Goal: Information Seeking & Learning: Learn about a topic

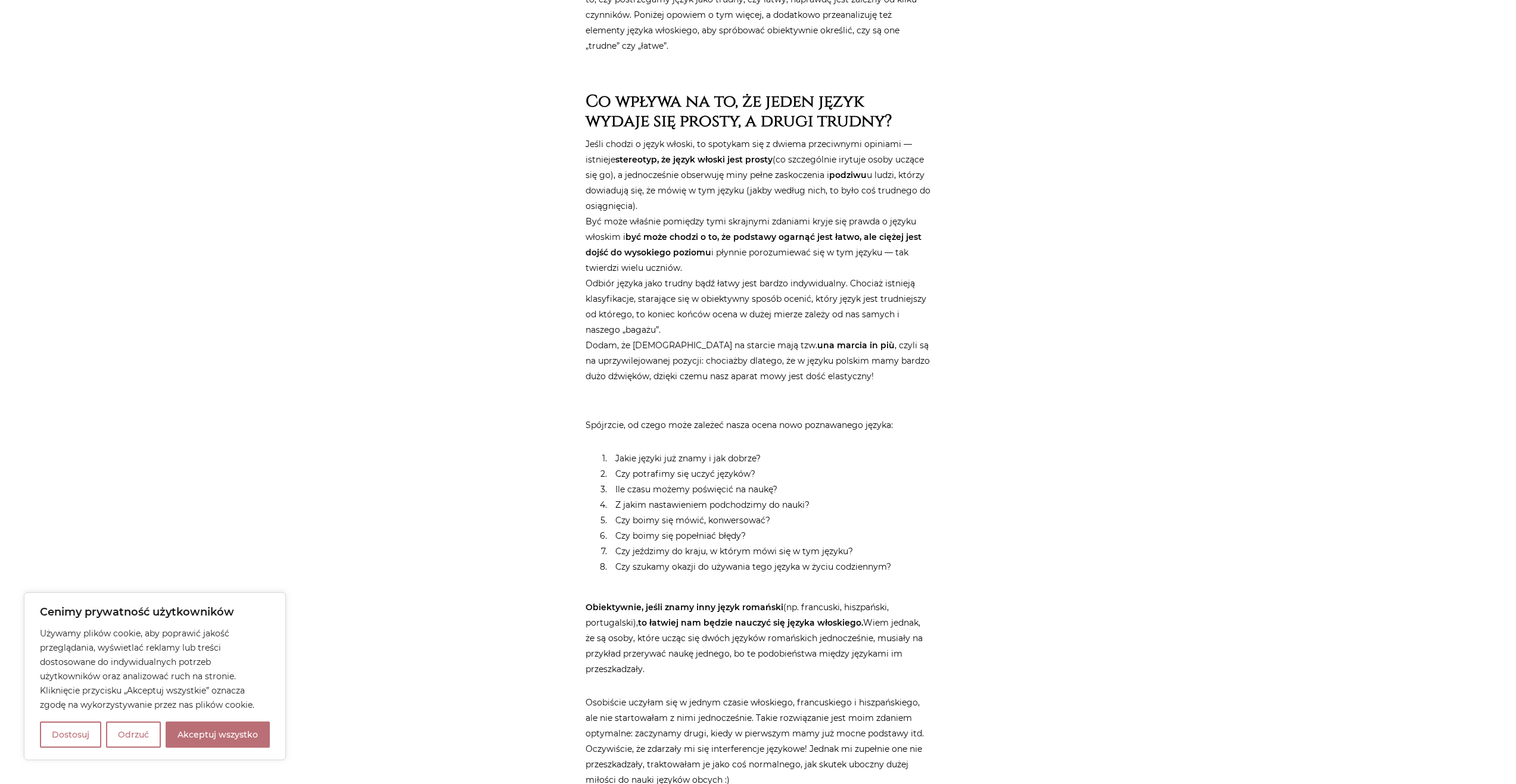
scroll to position [637, 0]
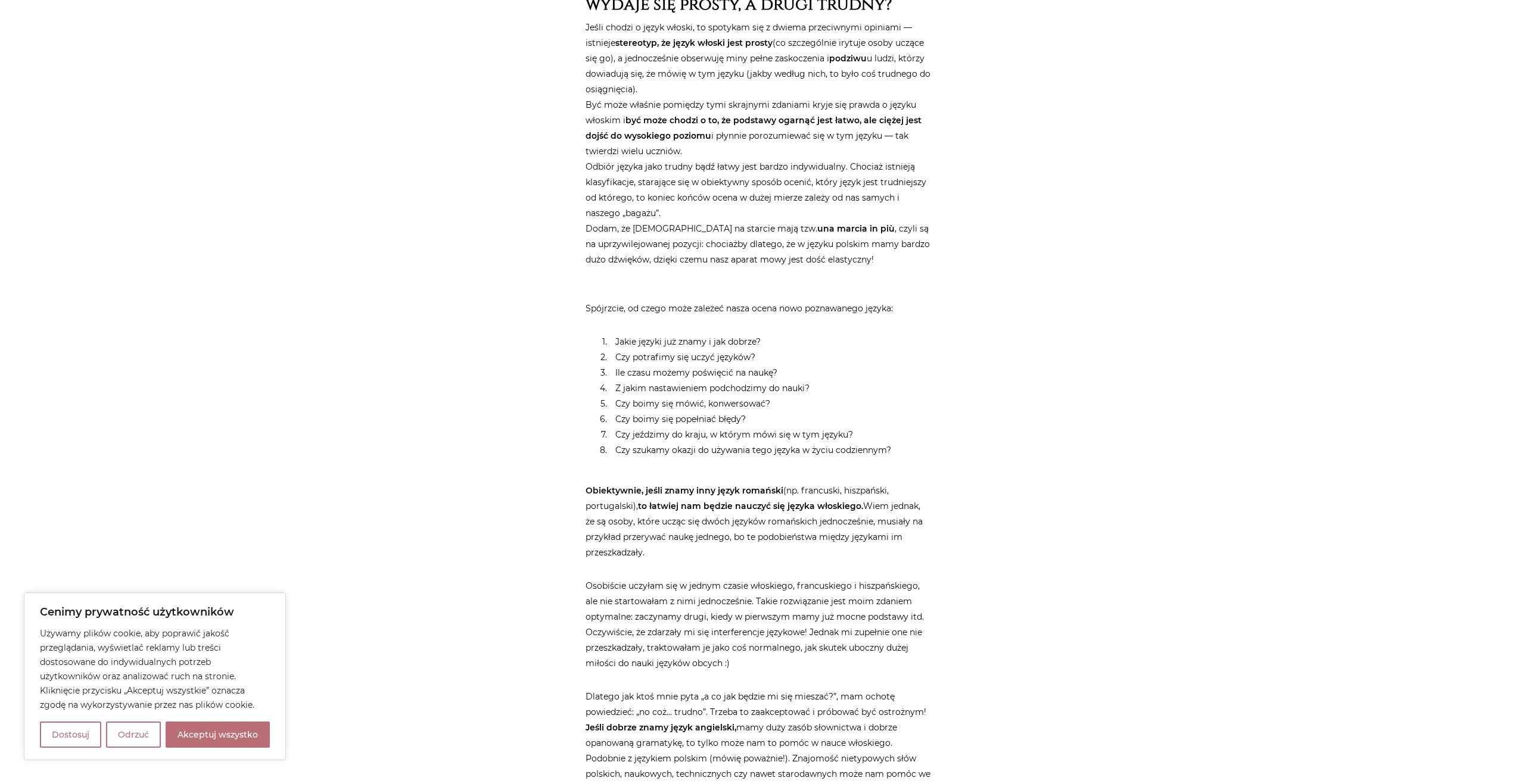
drag, startPoint x: 584, startPoint y: 36, endPoint x: 665, endPoint y: 89, distance: 96.8
click at [599, 56] on p "Jeśli chodzi o język włoski, to spotykam się z dwiema przeciwnymi opiniami — is…" at bounding box center [758, 143] width 346 height 248
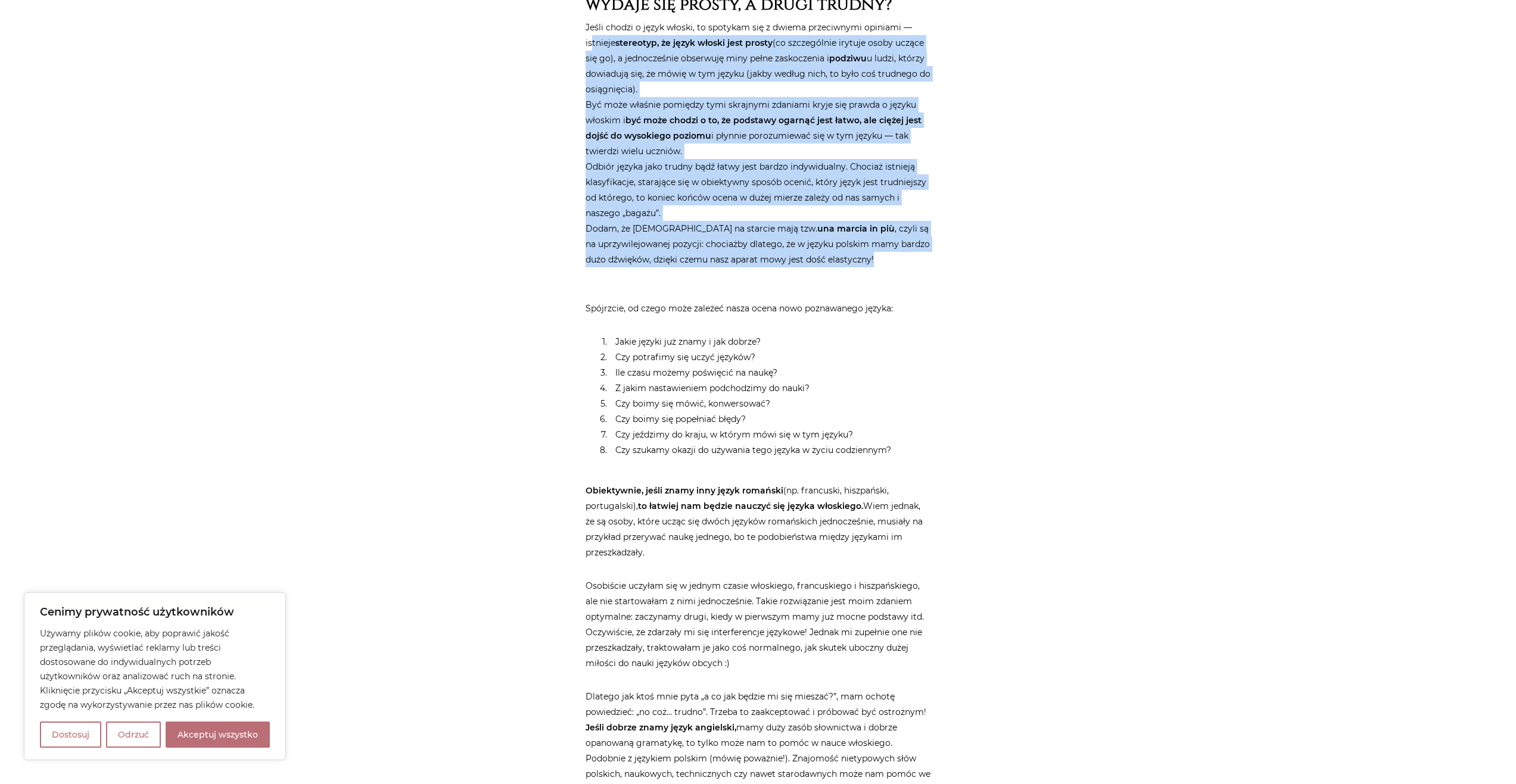
drag, startPoint x: 590, startPoint y: 36, endPoint x: 919, endPoint y: 258, distance: 396.9
click at [919, 258] on p "Jeśli chodzi o język włoski, to spotykam się z dwiema przeciwnymi opiniami — is…" at bounding box center [758, 143] width 346 height 248
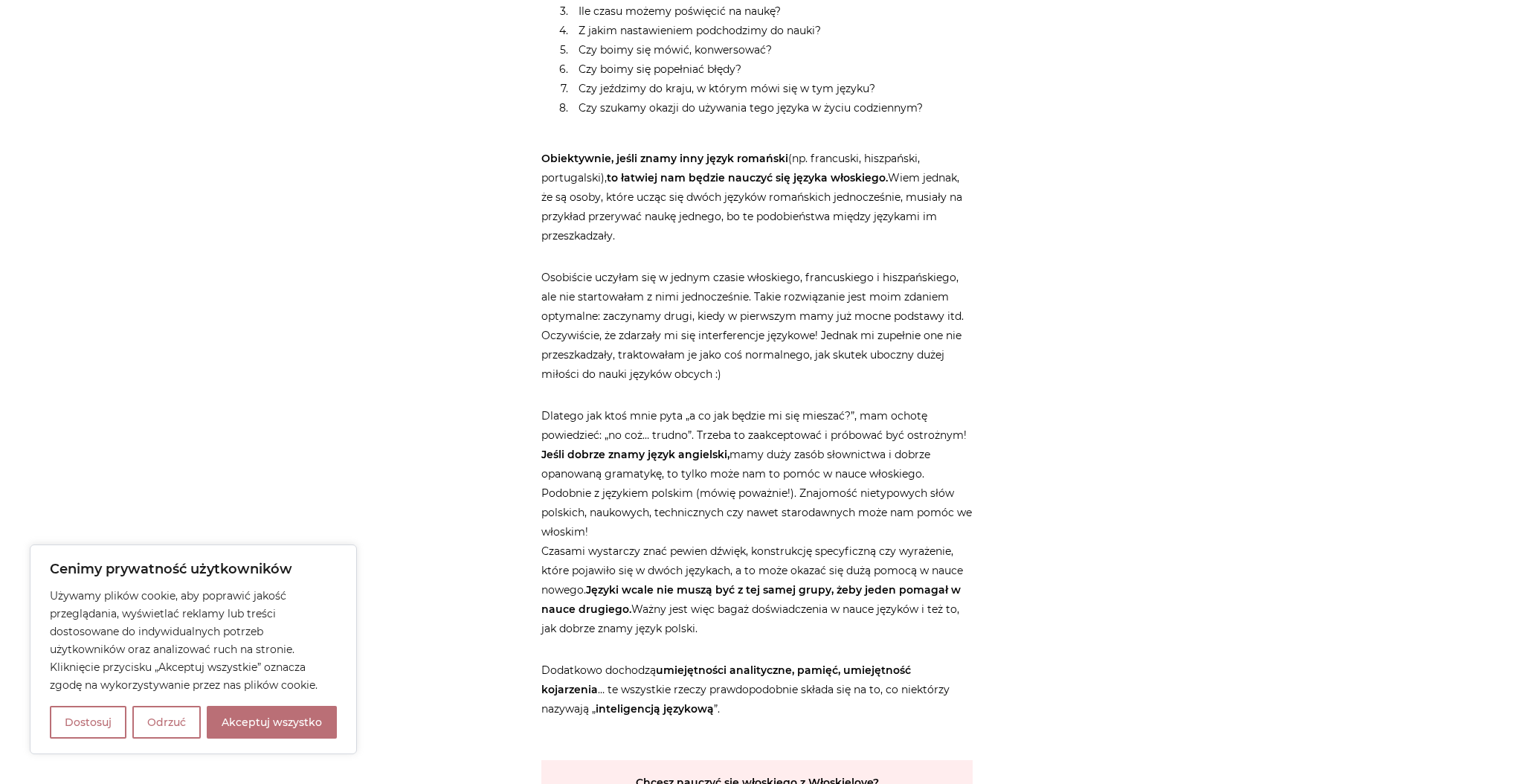
scroll to position [1270, 0]
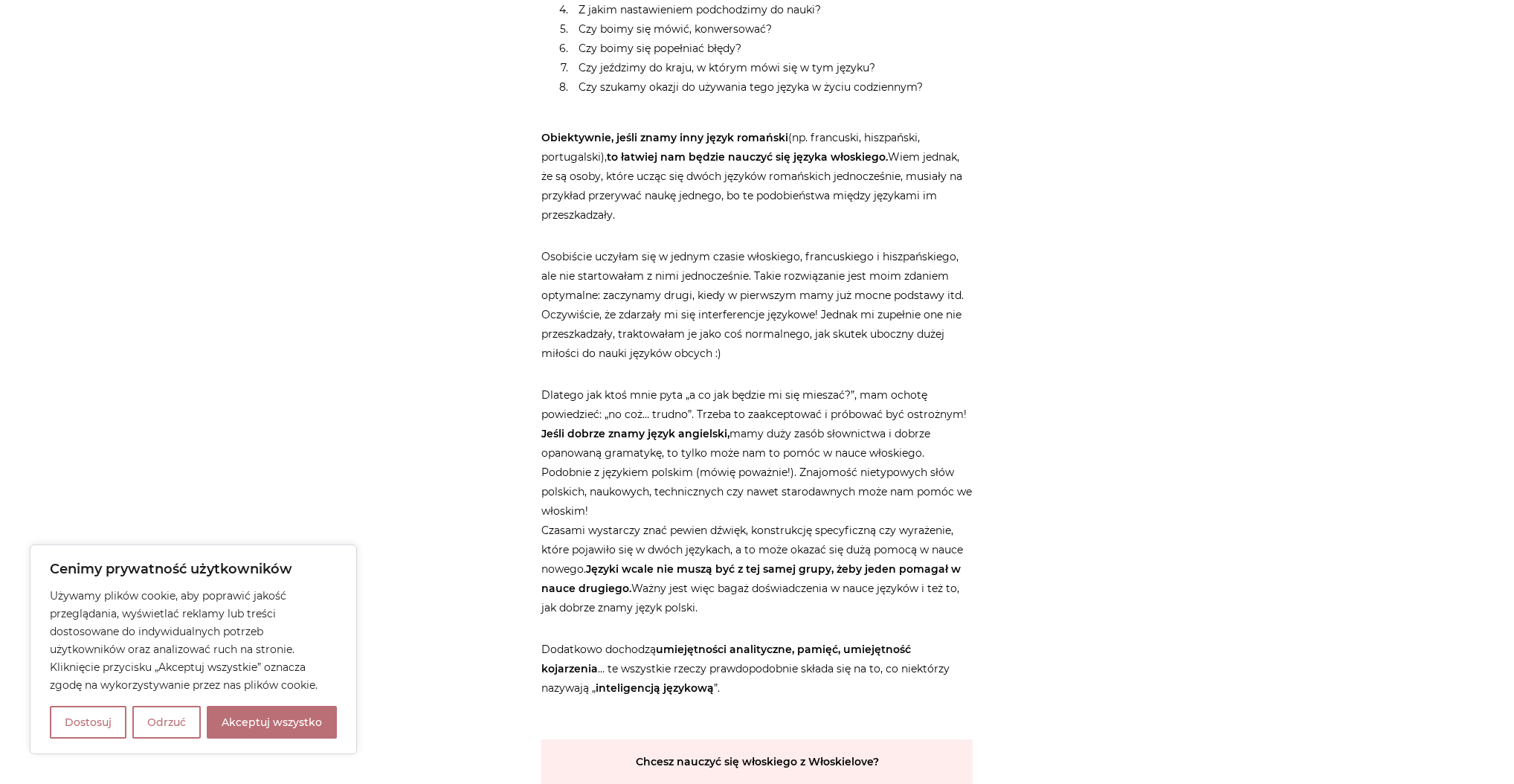
drag, startPoint x: 534, startPoint y: 131, endPoint x: 736, endPoint y: 509, distance: 428.6
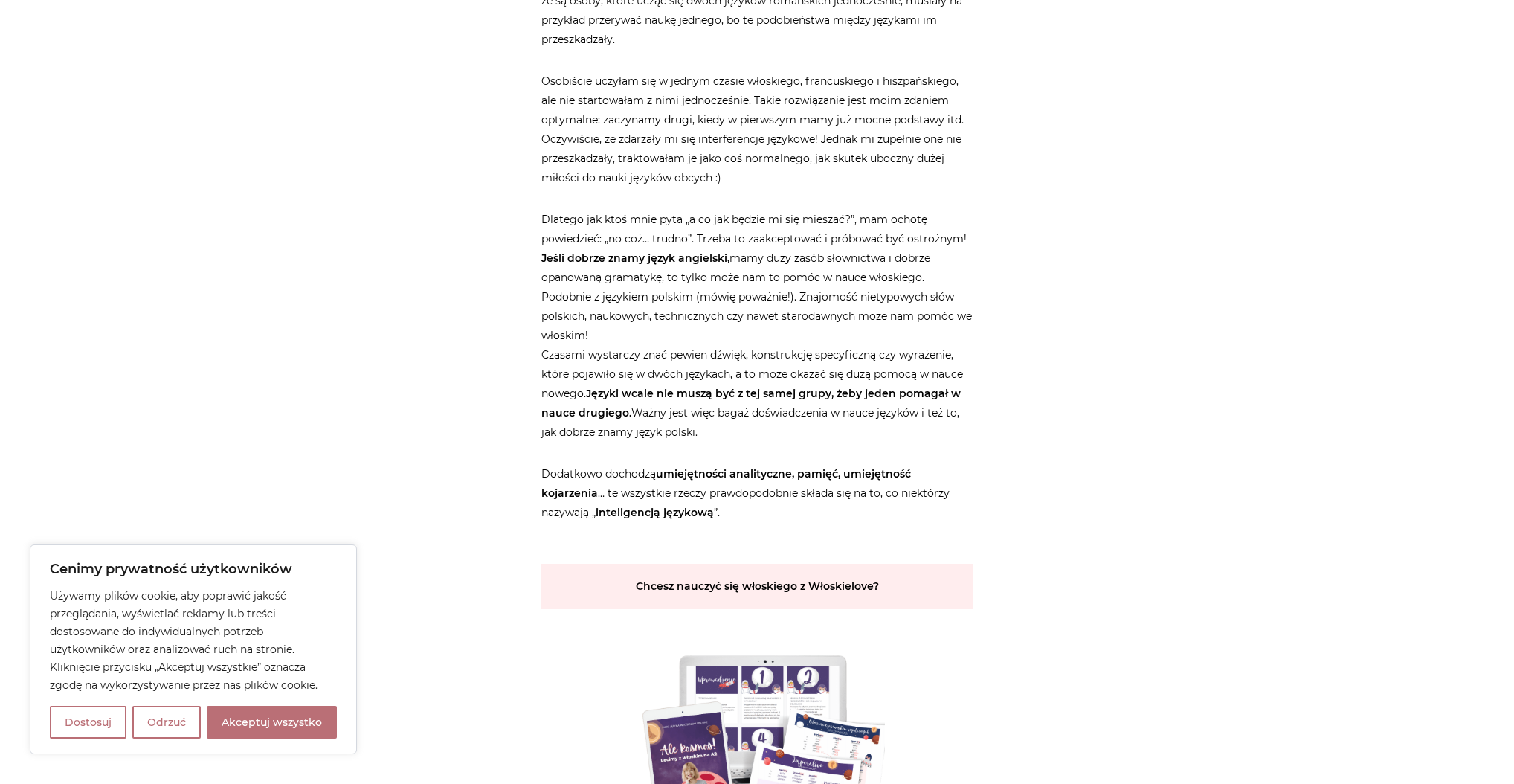
scroll to position [1567, 0]
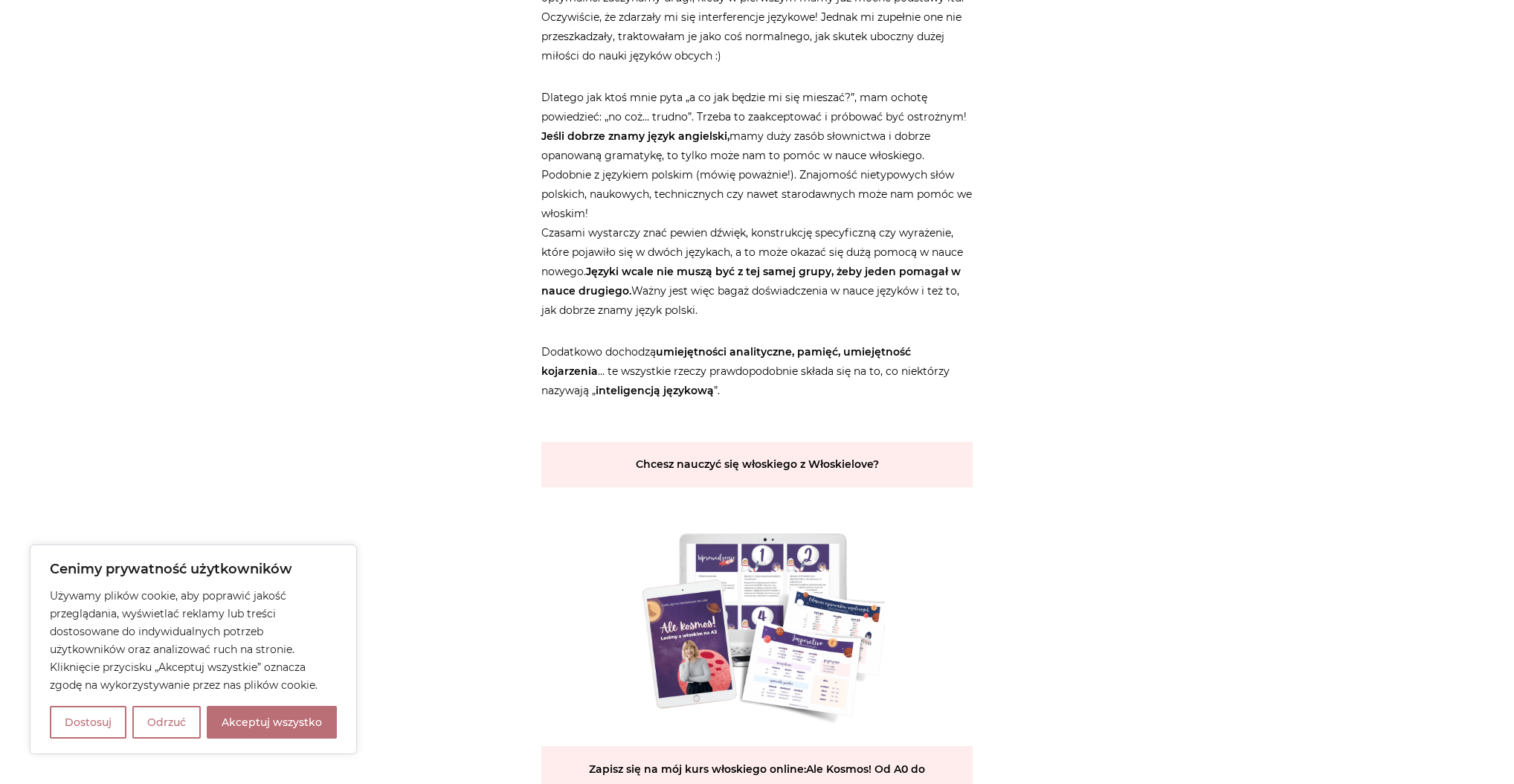
drag, startPoint x: 752, startPoint y: 306, endPoint x: 782, endPoint y: 389, distance: 88.3
click at [782, 389] on p "Dodatkowo dochodzą umiejętności analityczne, pamięć, umiejętność kojarzenia … t…" at bounding box center [757, 381] width 431 height 77
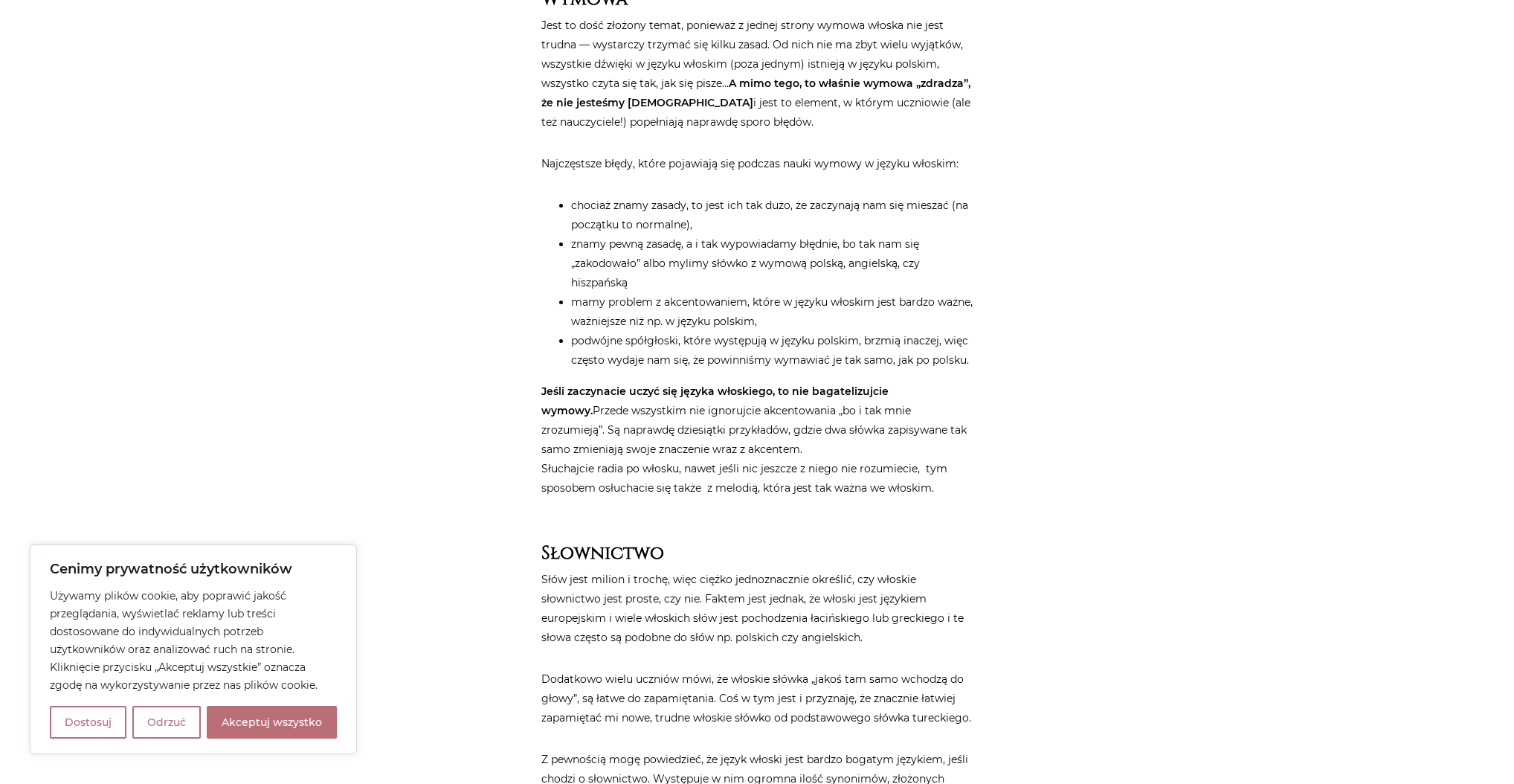
scroll to position [2638, 0]
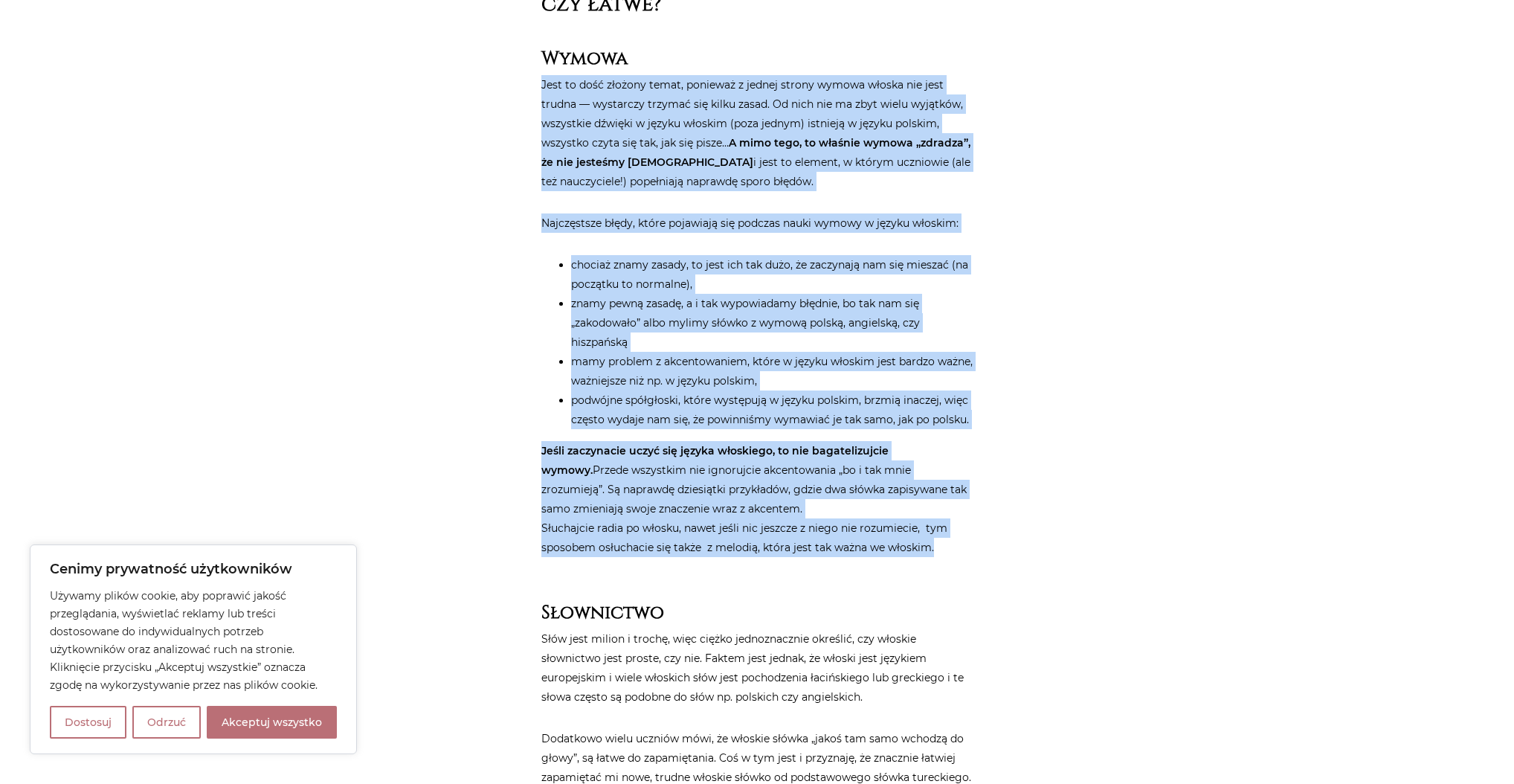
drag, startPoint x: 767, startPoint y: 52, endPoint x: 961, endPoint y: 548, distance: 532.6
click at [961, 548] on article "Strona główna / Blog / Jak to powiedzieć? / Czy język włoski jest trudny? Czy j…" at bounding box center [757, 46] width 431 height 5007
click at [961, 548] on p "Jeśli zaczynacie uczyć się języka włoskiego, to nie bagatelizujcie wymowy. Prze…" at bounding box center [757, 499] width 431 height 116
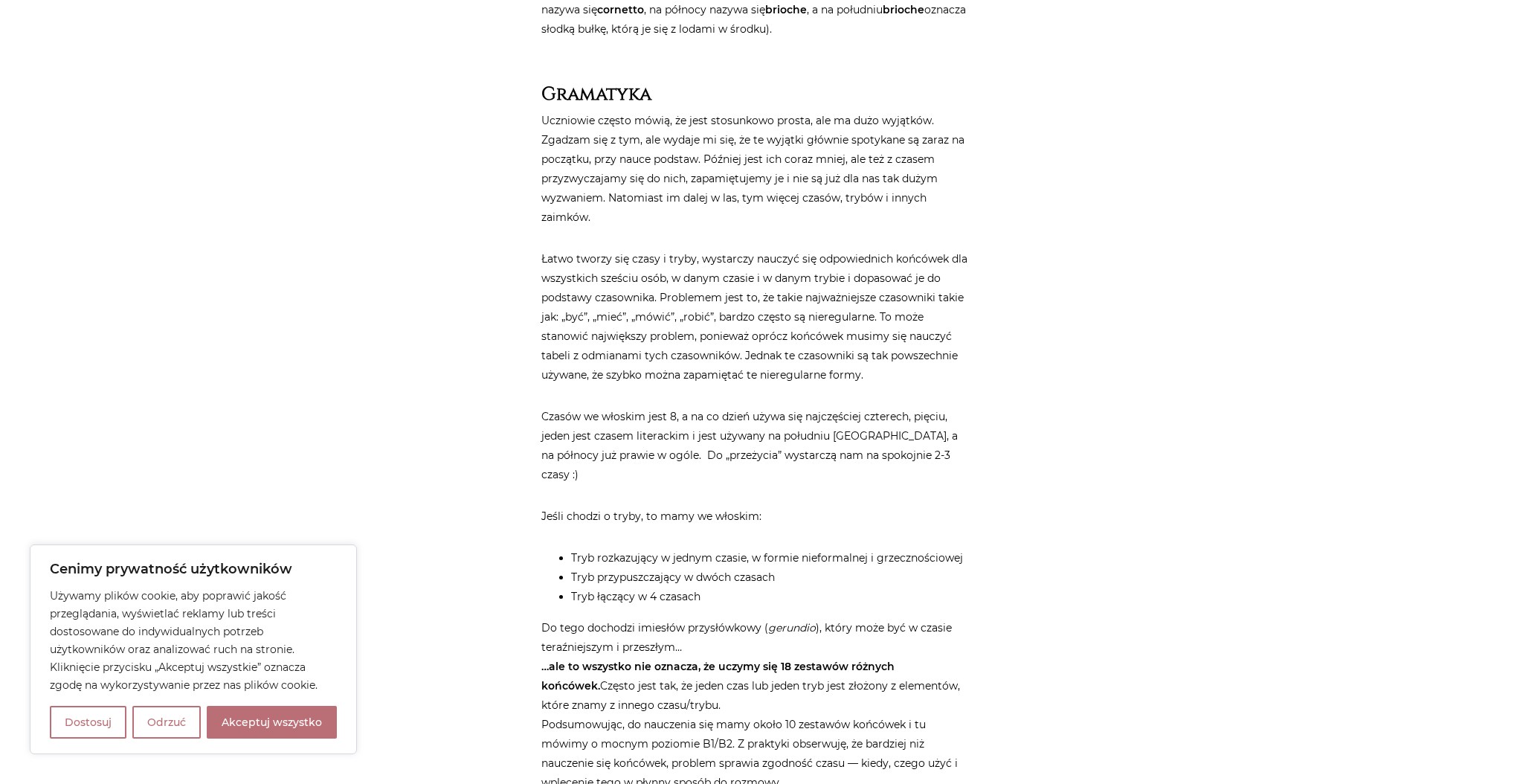
scroll to position [3590, 0]
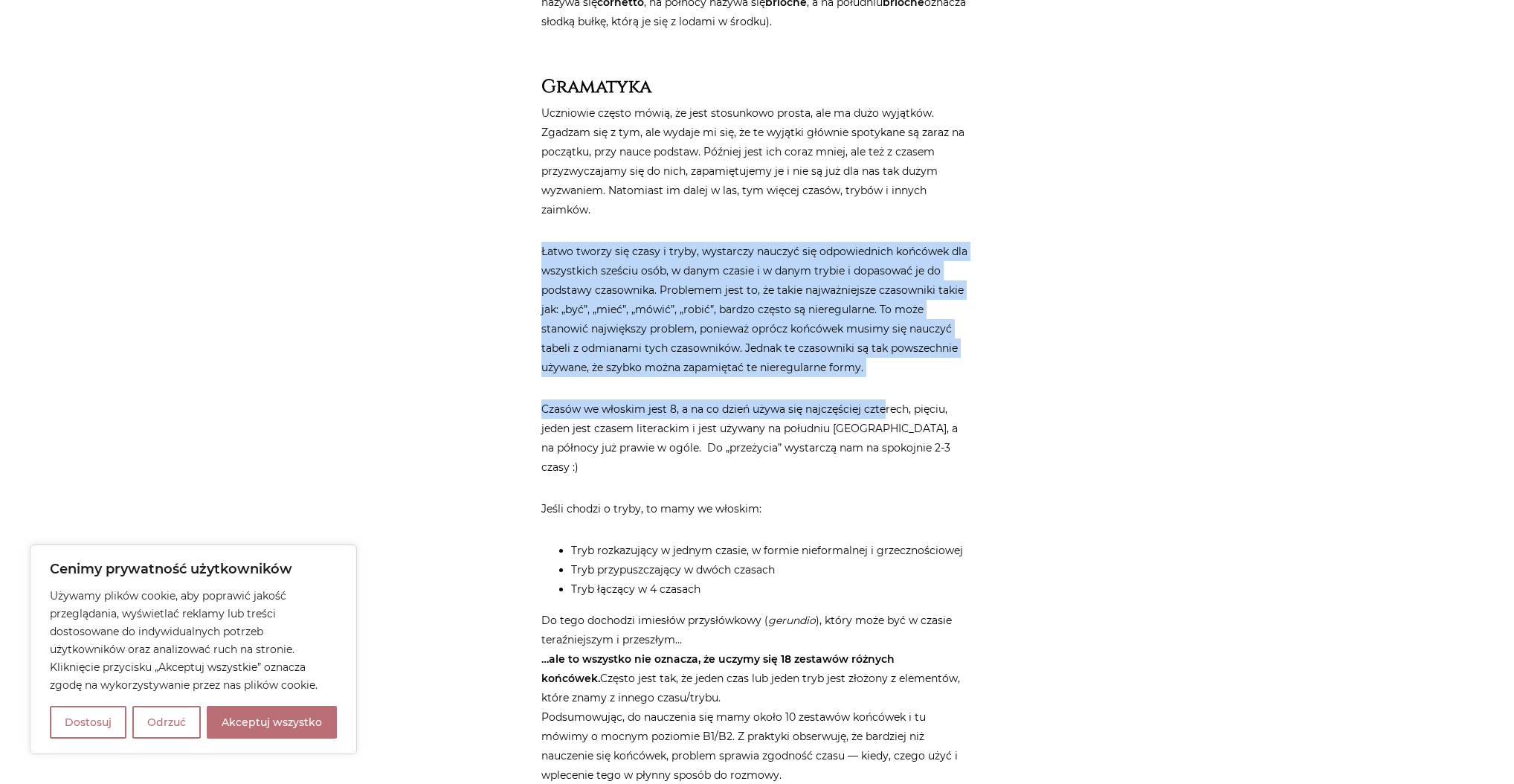
drag, startPoint x: 699, startPoint y: 204, endPoint x: 883, endPoint y: 379, distance: 253.9
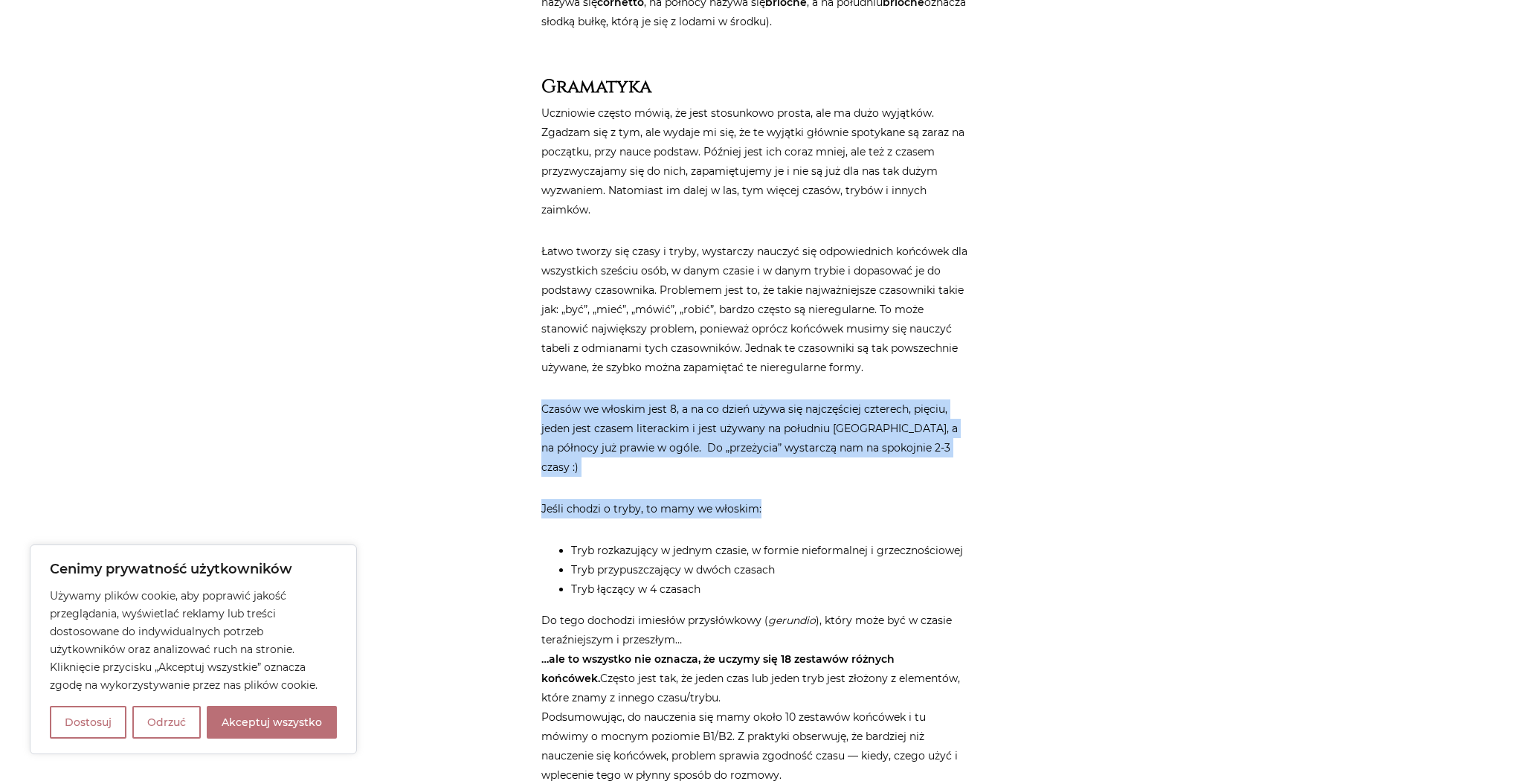
drag, startPoint x: 836, startPoint y: 349, endPoint x: 922, endPoint y: 475, distance: 152.6
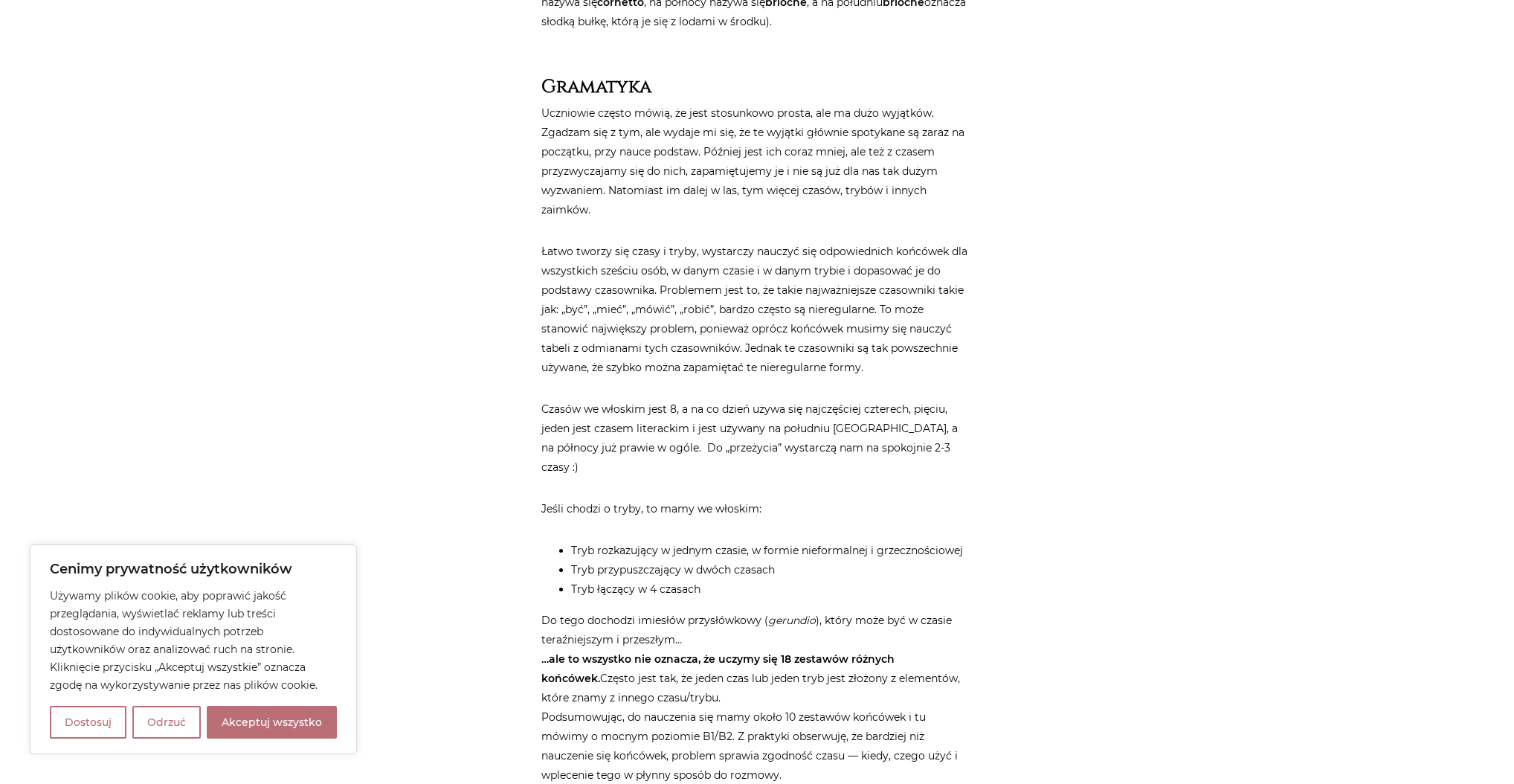
drag, startPoint x: 839, startPoint y: 485, endPoint x: 839, endPoint y: 493, distance: 8.0
click at [839, 499] on p "Jeśli chodzi o tryby, to mamy we włoskim:" at bounding box center [757, 508] width 431 height 20
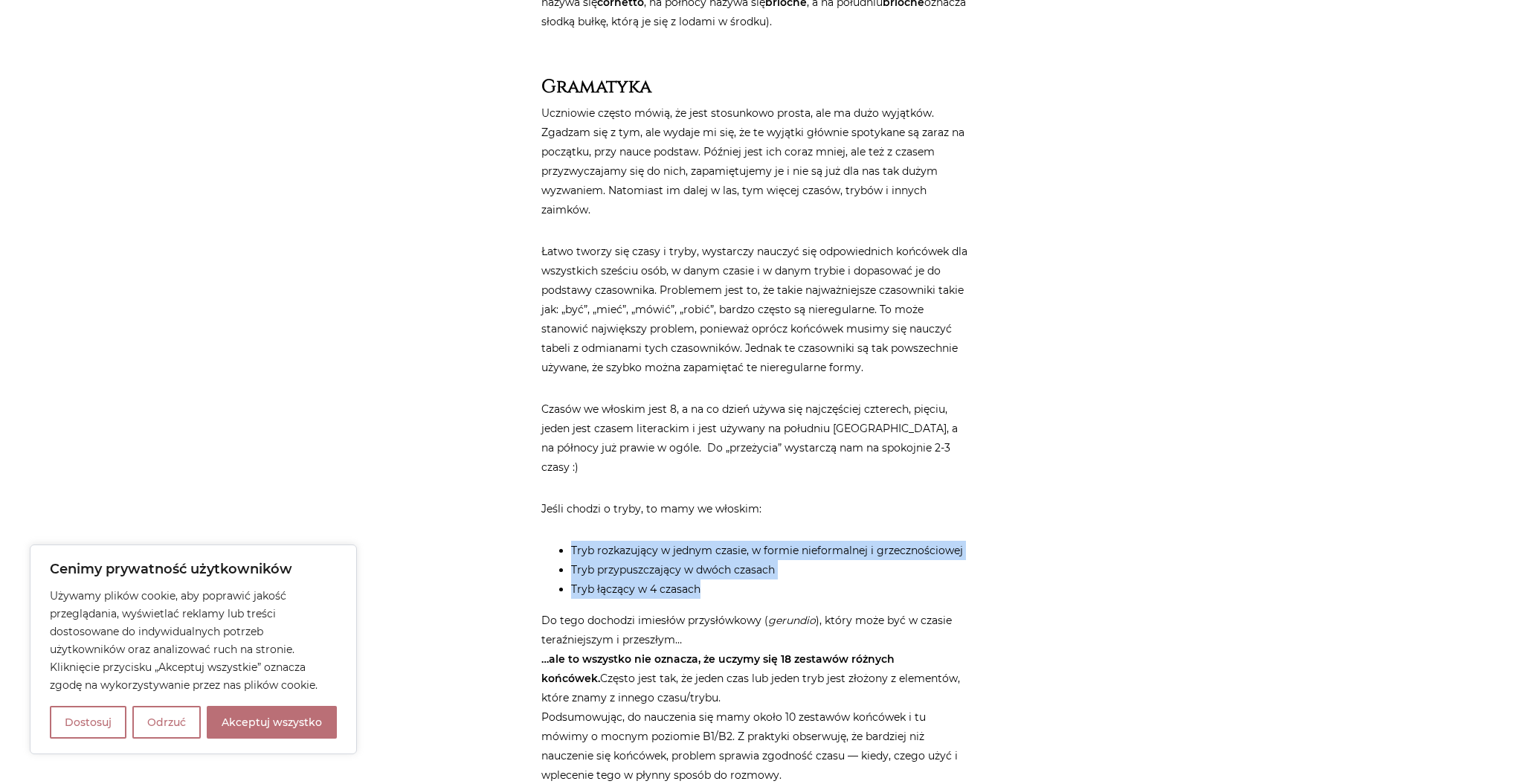
drag, startPoint x: 803, startPoint y: 490, endPoint x: 818, endPoint y: 575, distance: 86.3
click at [808, 580] on li "Tryb łączący w 4 czasach" at bounding box center [772, 589] width 401 height 20
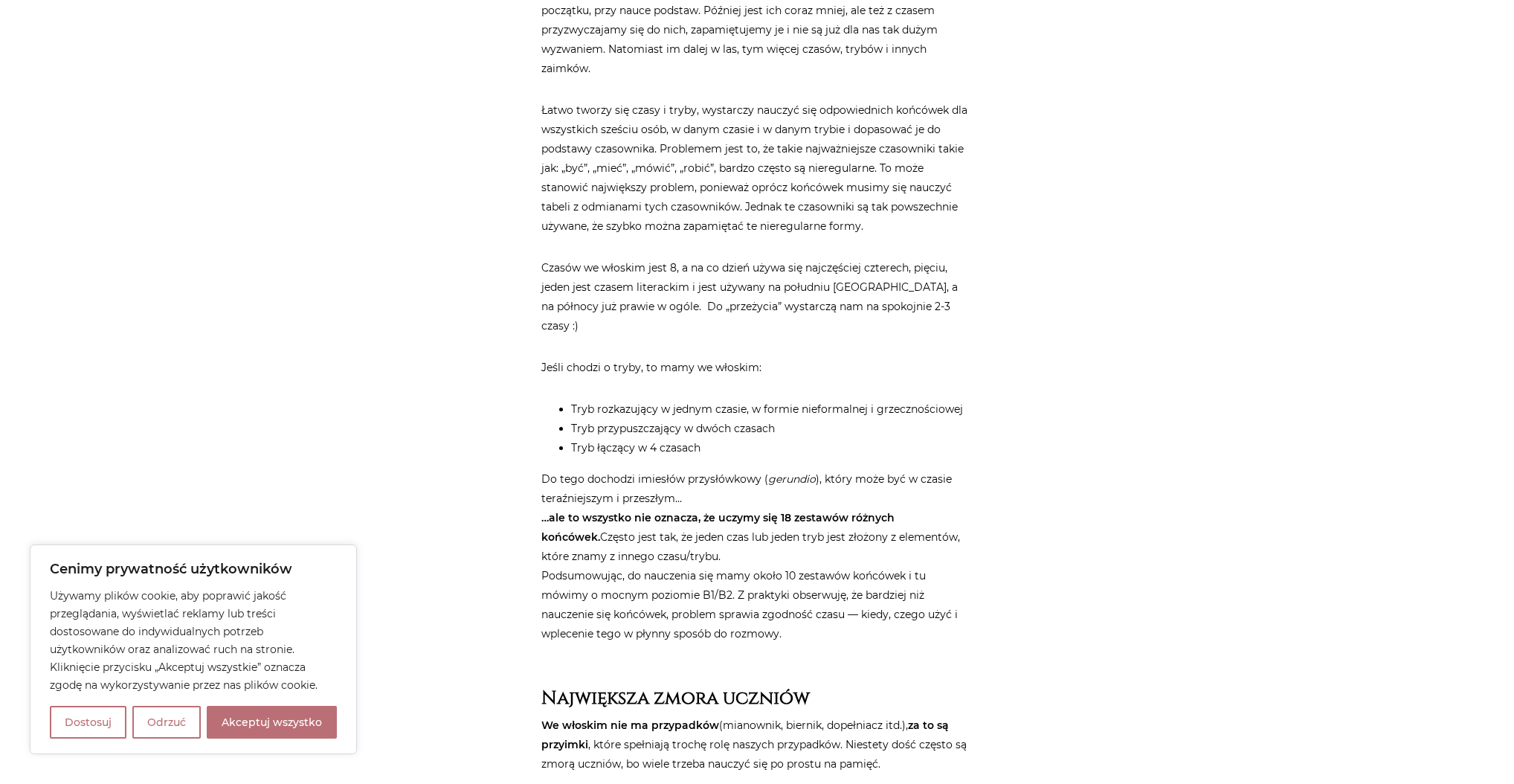
scroll to position [3827, 0]
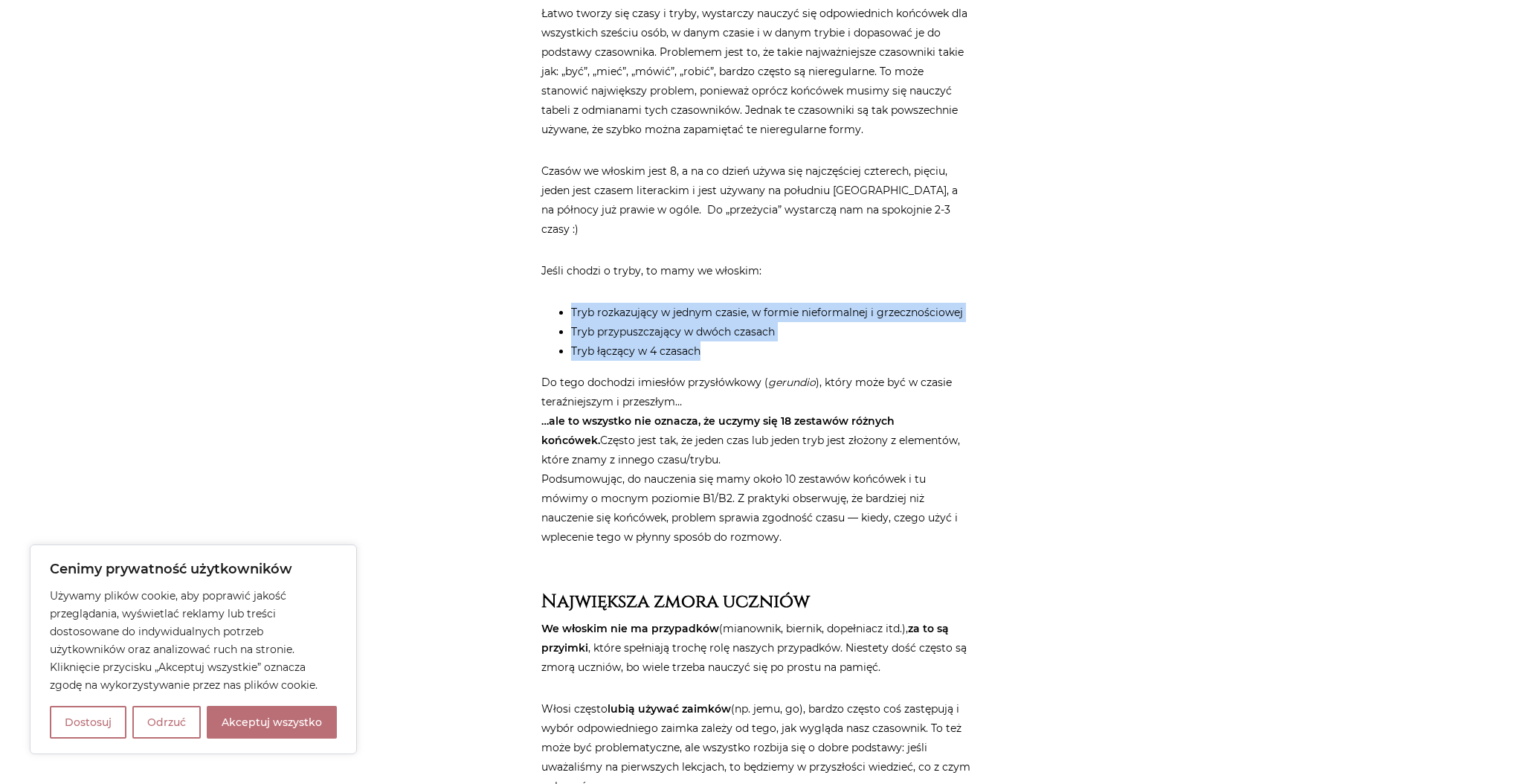
drag, startPoint x: 803, startPoint y: 271, endPoint x: 716, endPoint y: 336, distance: 108.6
click at [716, 341] on li "Tryb łączący w 4 czasach" at bounding box center [772, 351] width 401 height 20
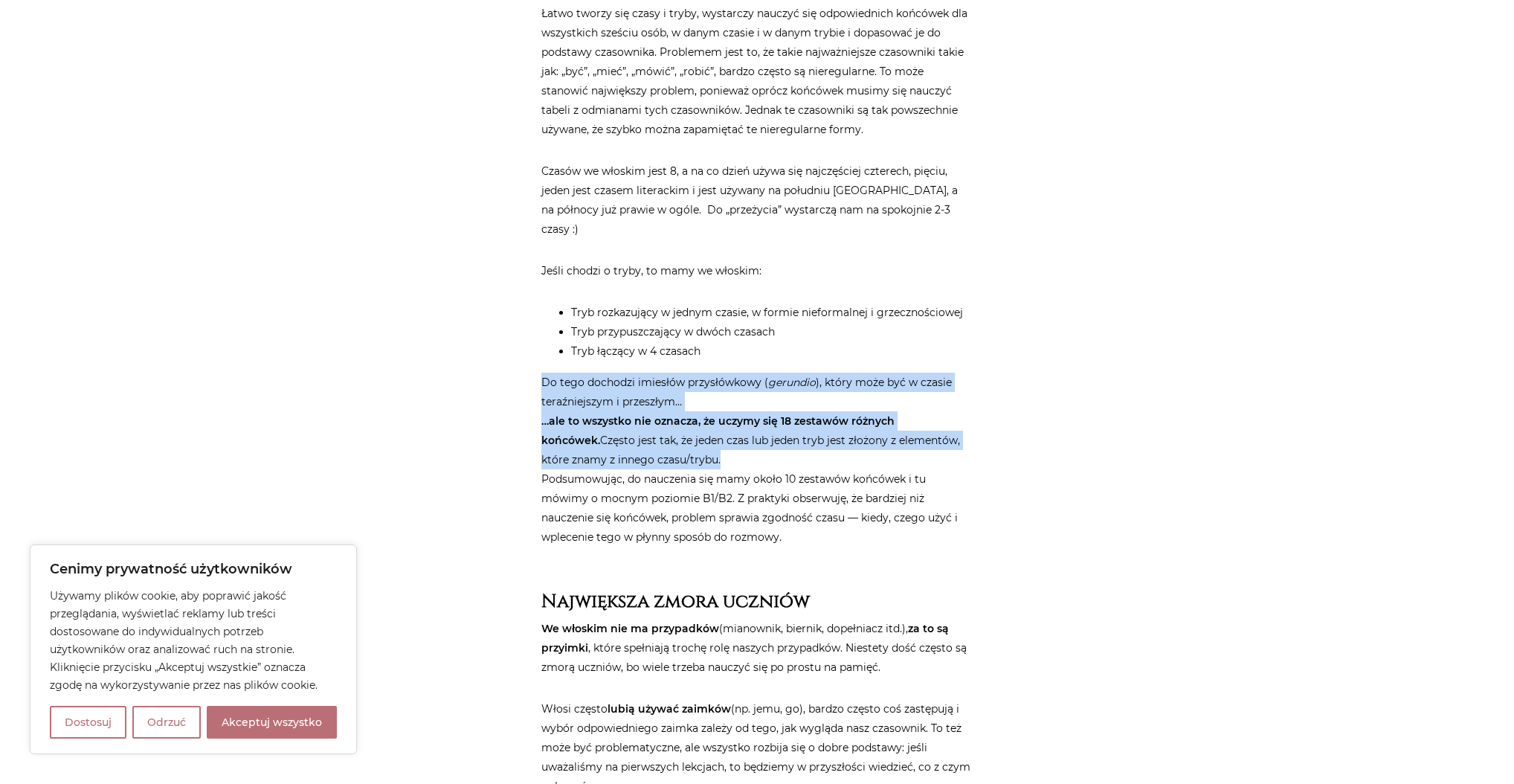
drag, startPoint x: 716, startPoint y: 336, endPoint x: 711, endPoint y: 436, distance: 100.1
click at [711, 436] on p "Do tego dochodzi imiesłów przysłówkowy ( gerundio ), który może być w czasie te…" at bounding box center [757, 460] width 431 height 174
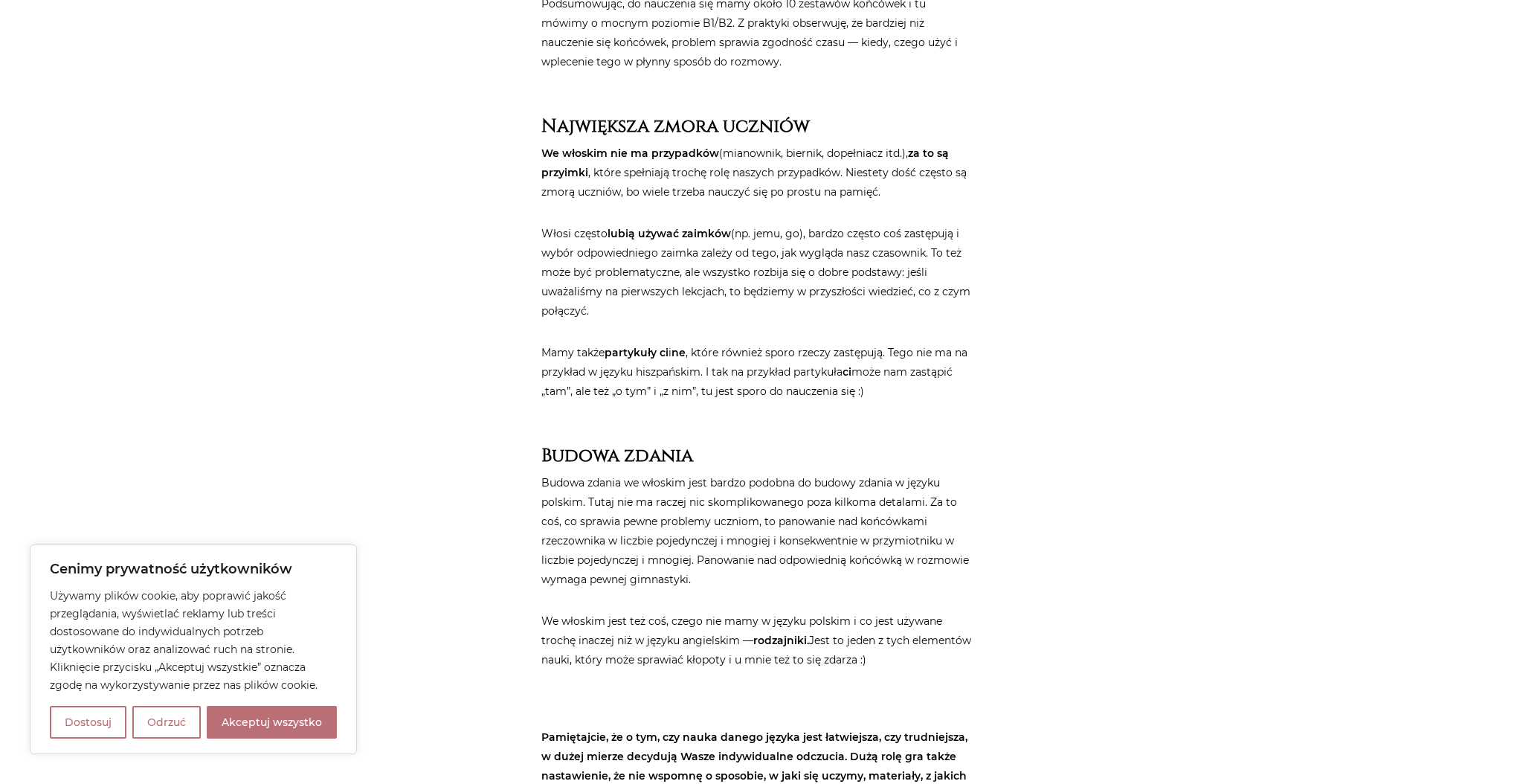
scroll to position [4304, 0]
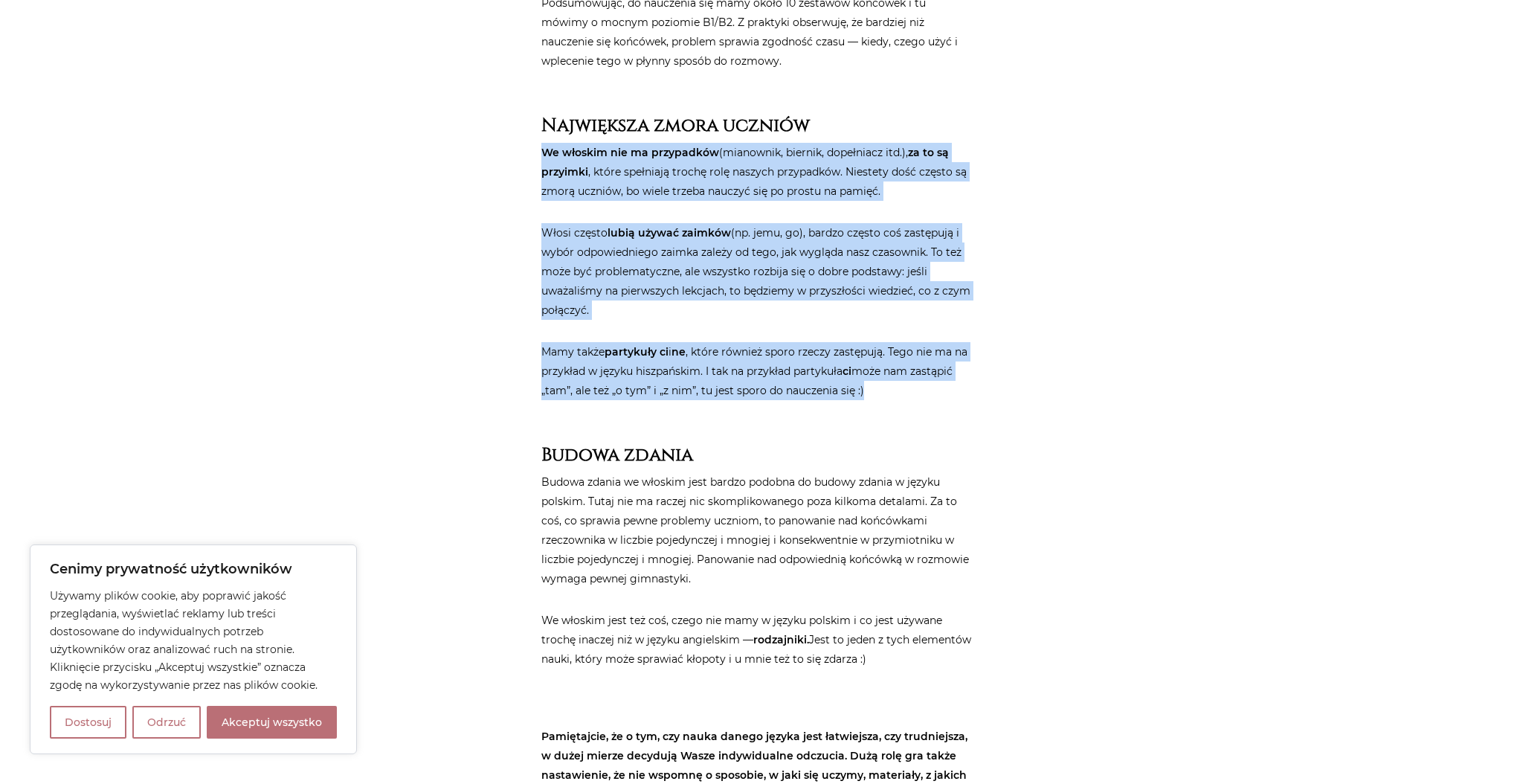
drag, startPoint x: 532, startPoint y: 127, endPoint x: 909, endPoint y: 371, distance: 449.1
click at [909, 371] on p "Mamy także partykuły ci i ne , które również sporo rzeczy zastępują. Tego nie m…" at bounding box center [757, 371] width 431 height 58
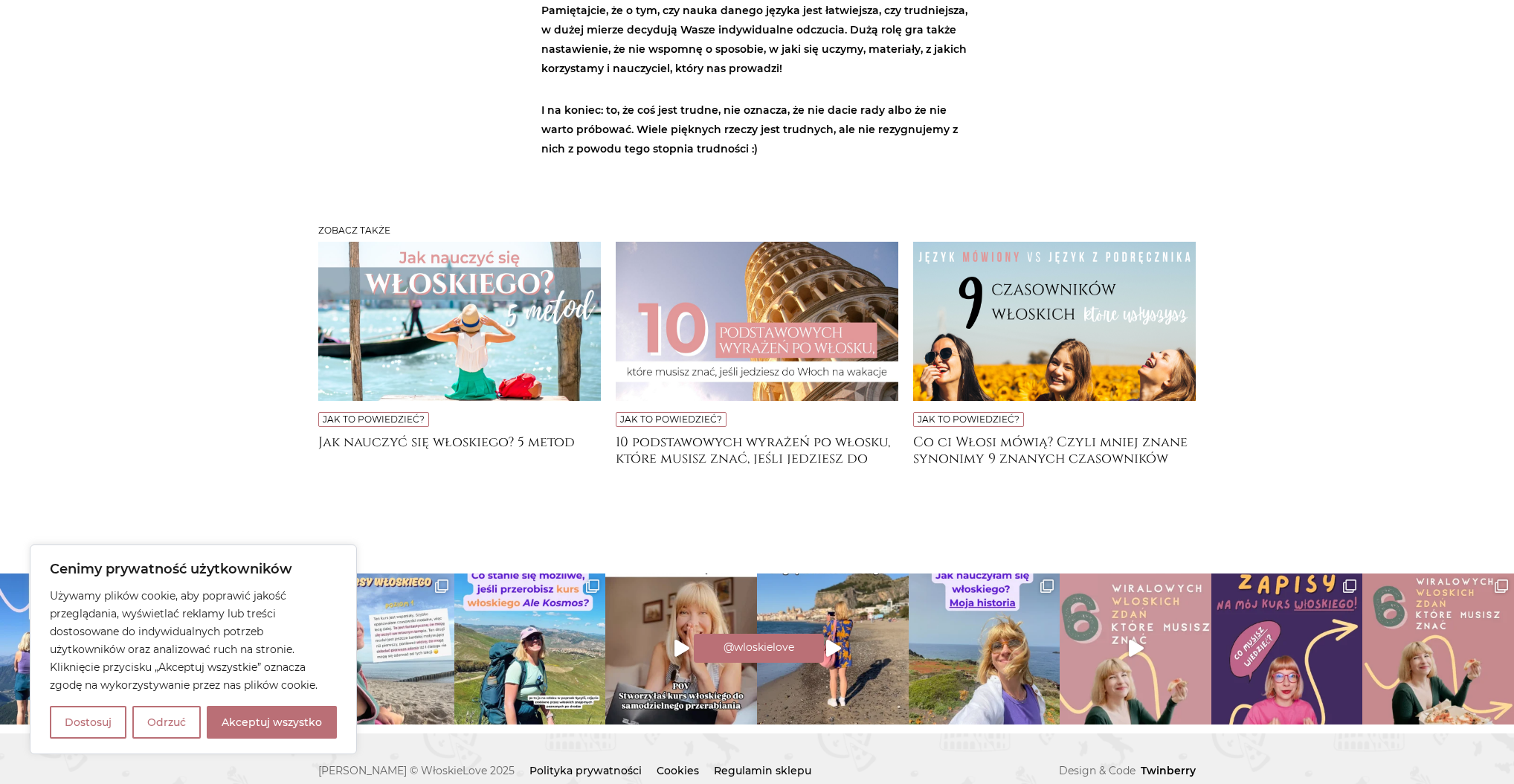
scroll to position [5031, 0]
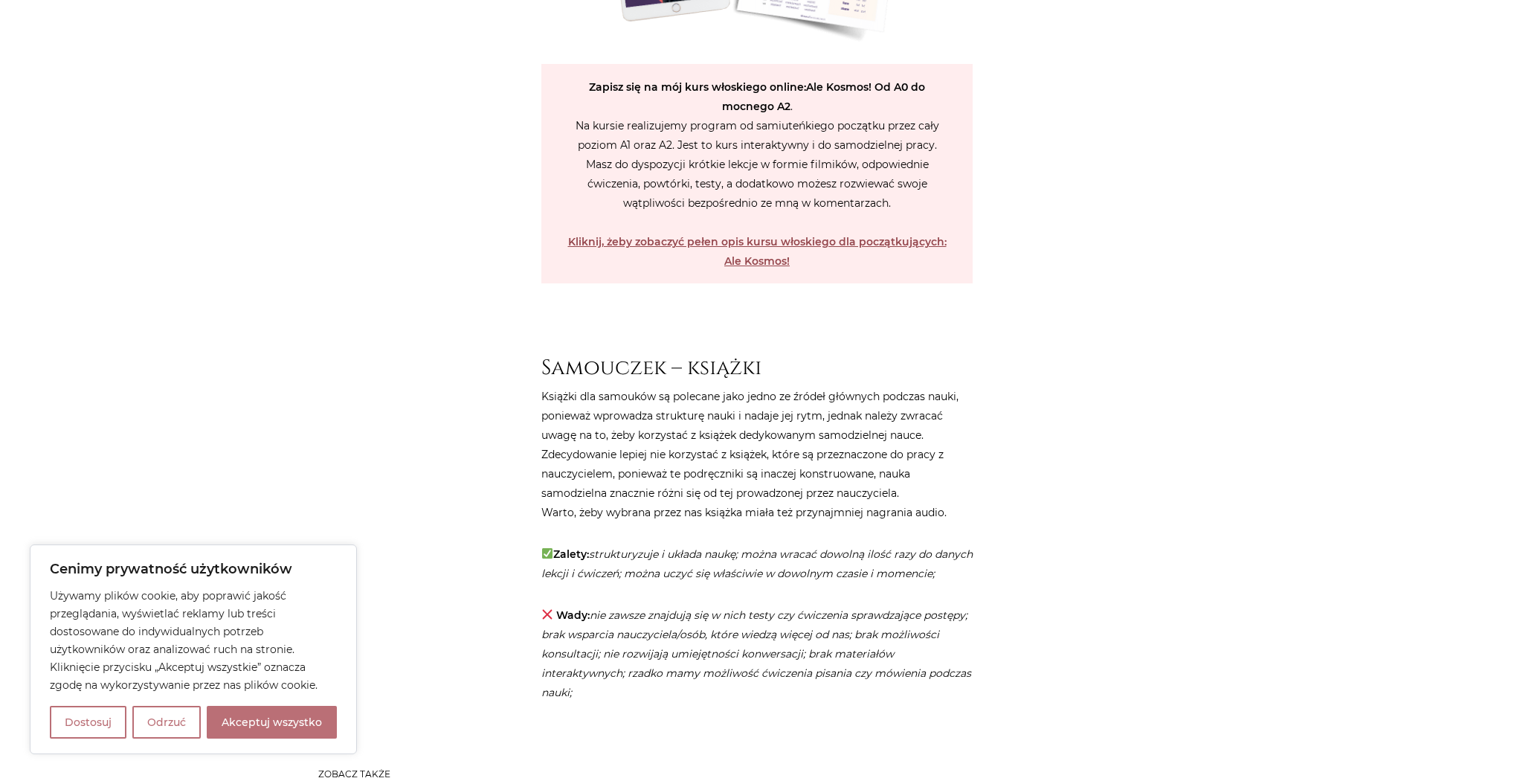
scroll to position [3687, 0]
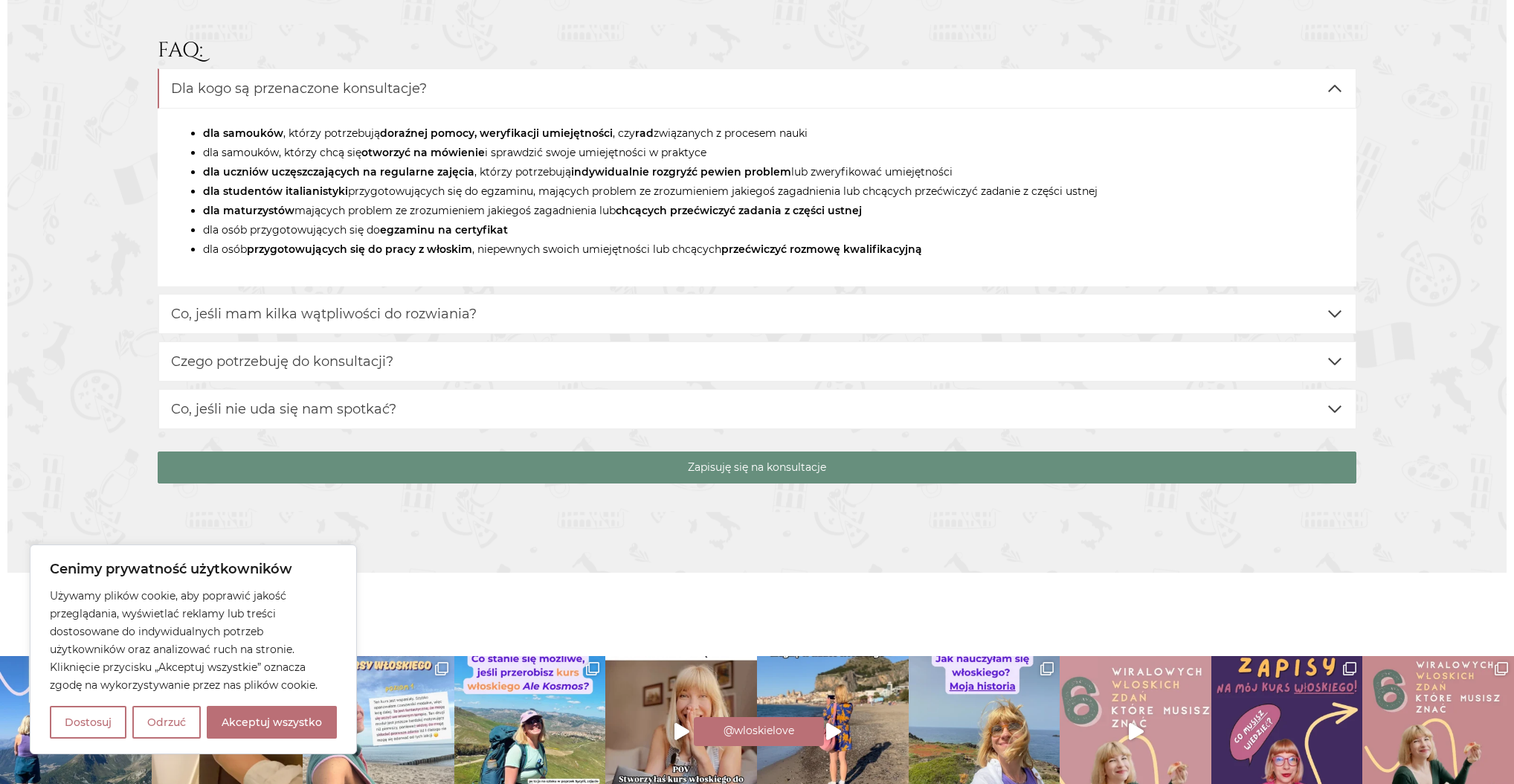
scroll to position [2974, 0]
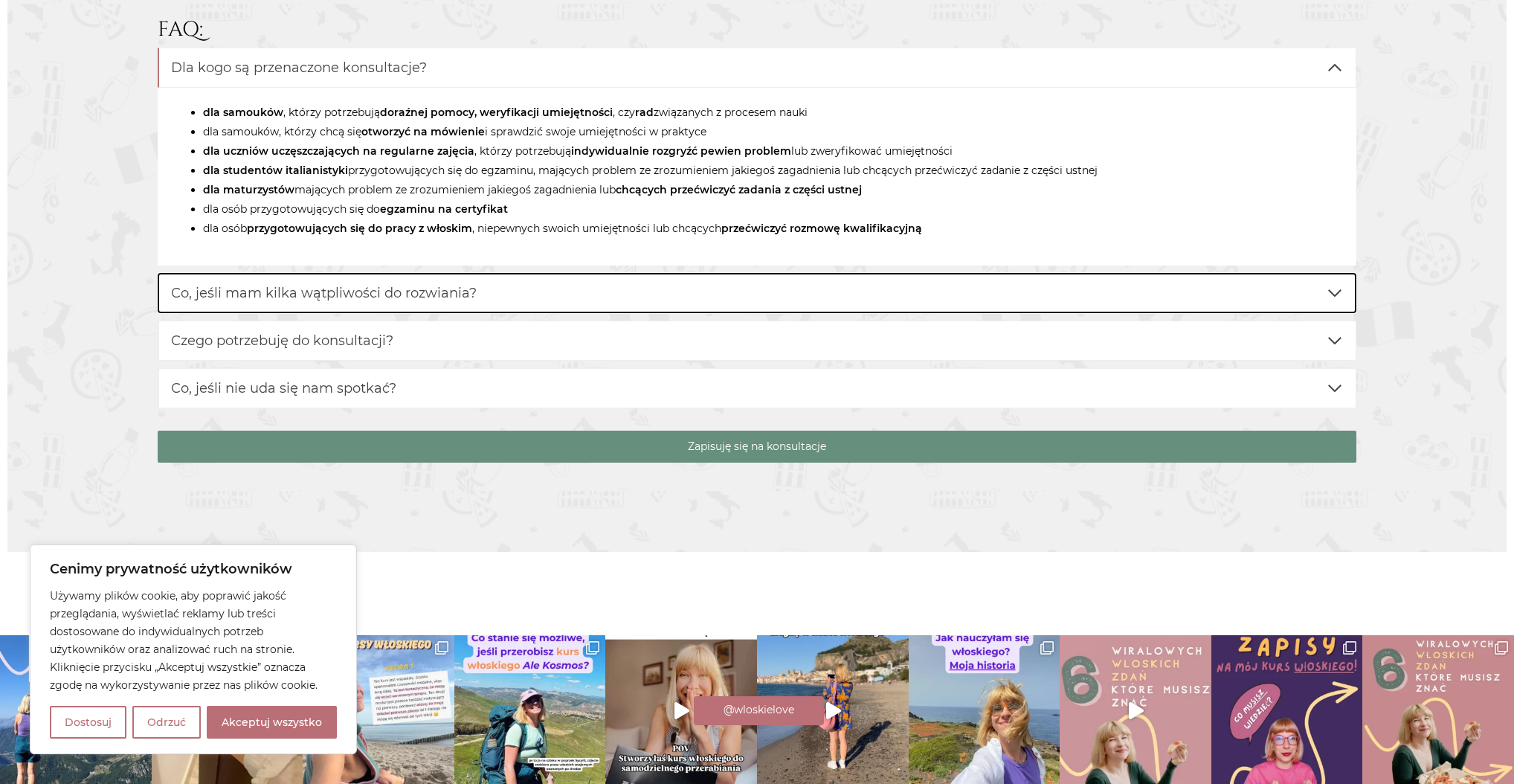
click at [619, 297] on button "Co, jeśli mam kilka wątpliwości do rozwiania?" at bounding box center [757, 293] width 1200 height 40
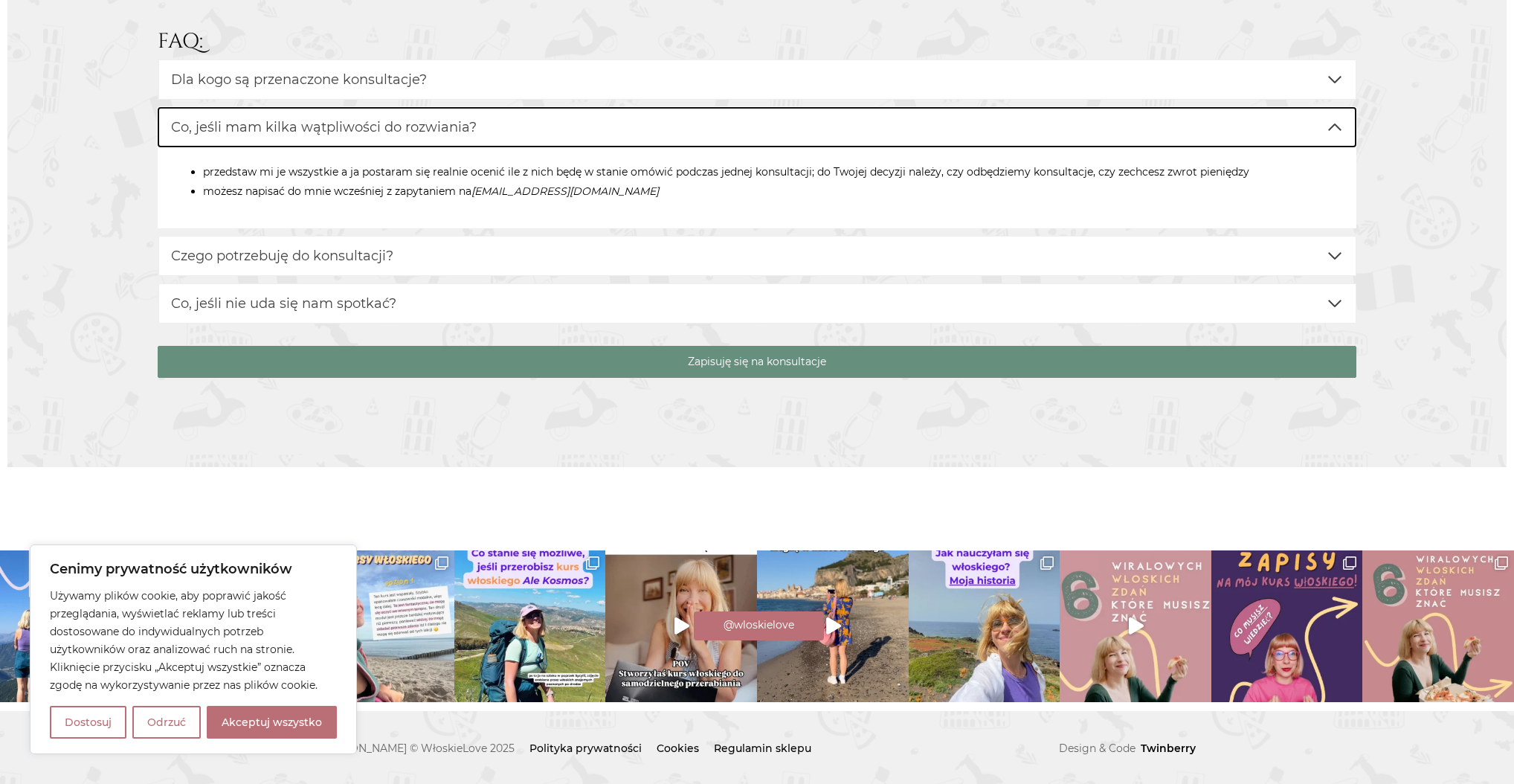
scroll to position [2964, 0]
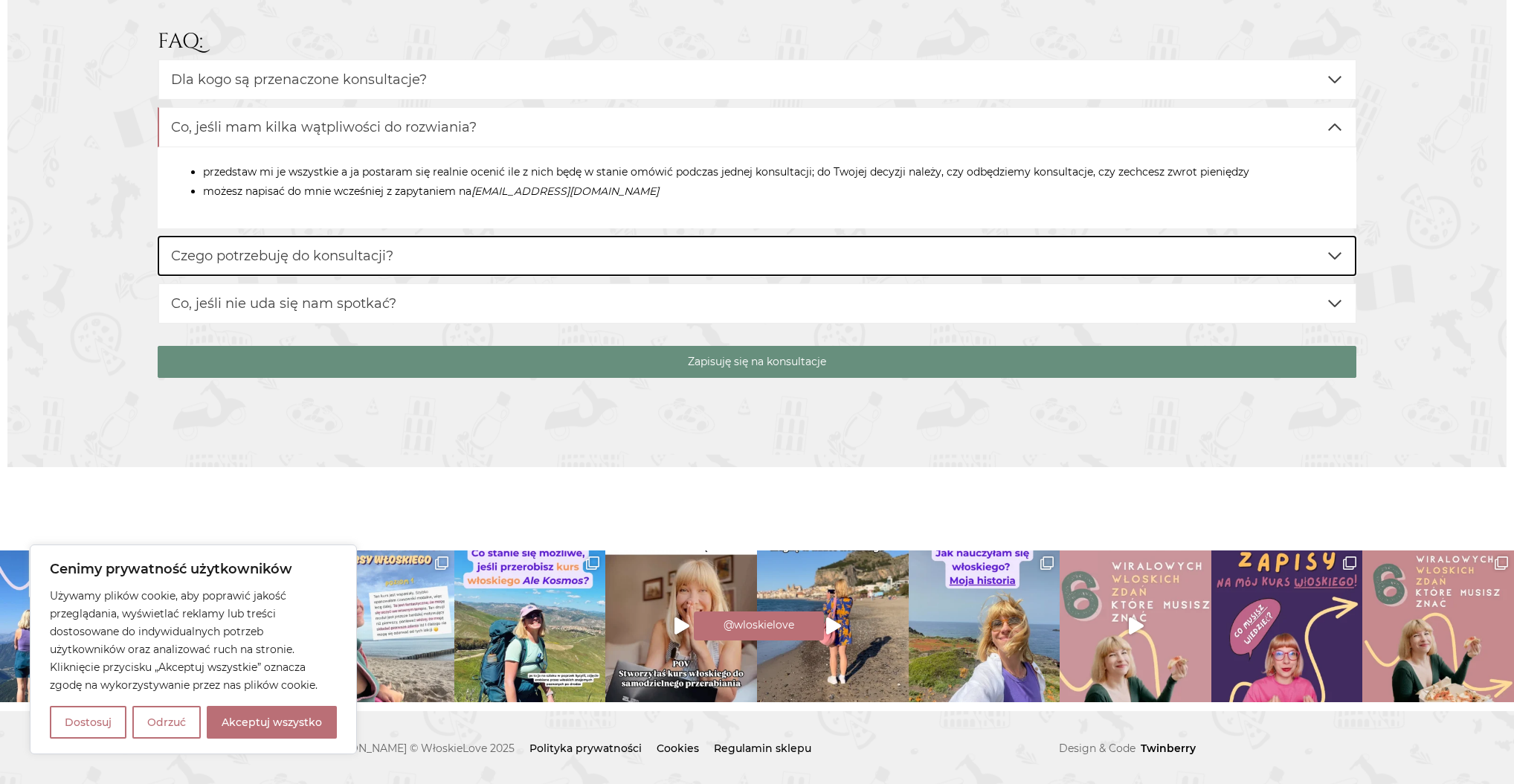
click at [628, 259] on button "Czego potrzebuję do konsultacji?" at bounding box center [757, 255] width 1200 height 40
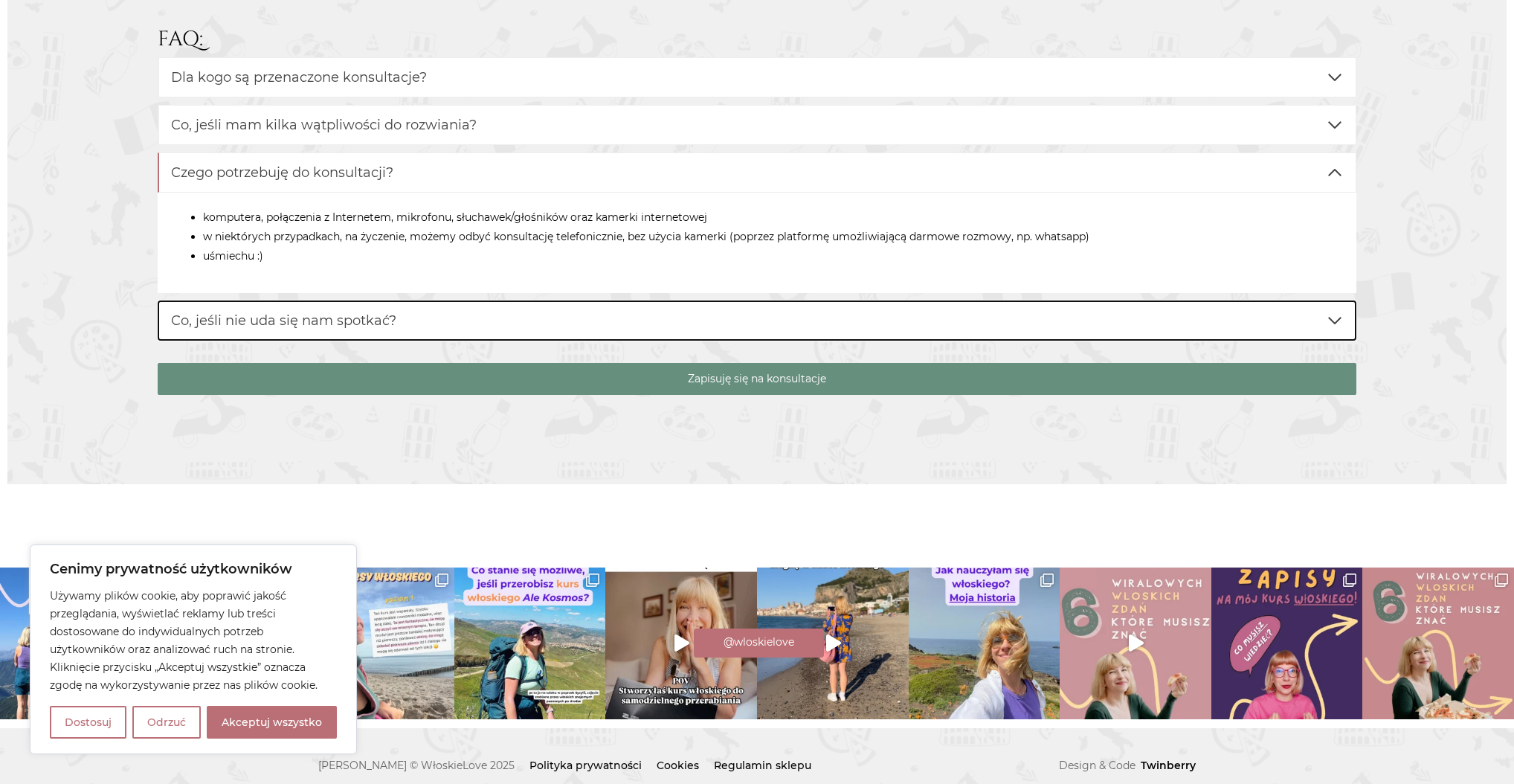
click at [625, 331] on button "Co, jeśli nie uda się nam spotkać?" at bounding box center [757, 320] width 1200 height 40
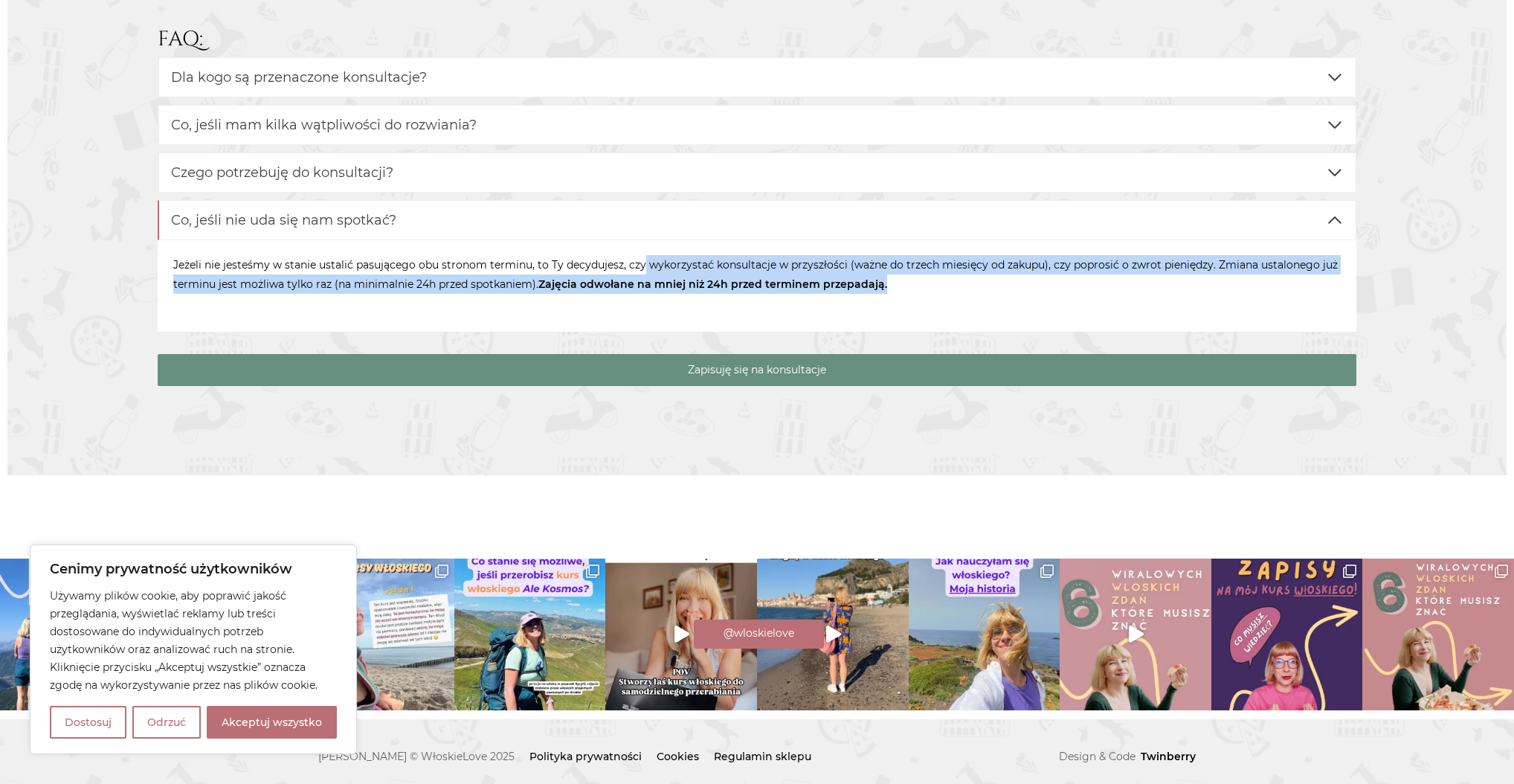
drag, startPoint x: 639, startPoint y: 266, endPoint x: 920, endPoint y: 286, distance: 281.7
click at [920, 286] on p "Jeżeli nie jesteśmy w stanie ustalić pasującego obu stronom terminu, to Ty decy…" at bounding box center [758, 274] width 1169 height 38
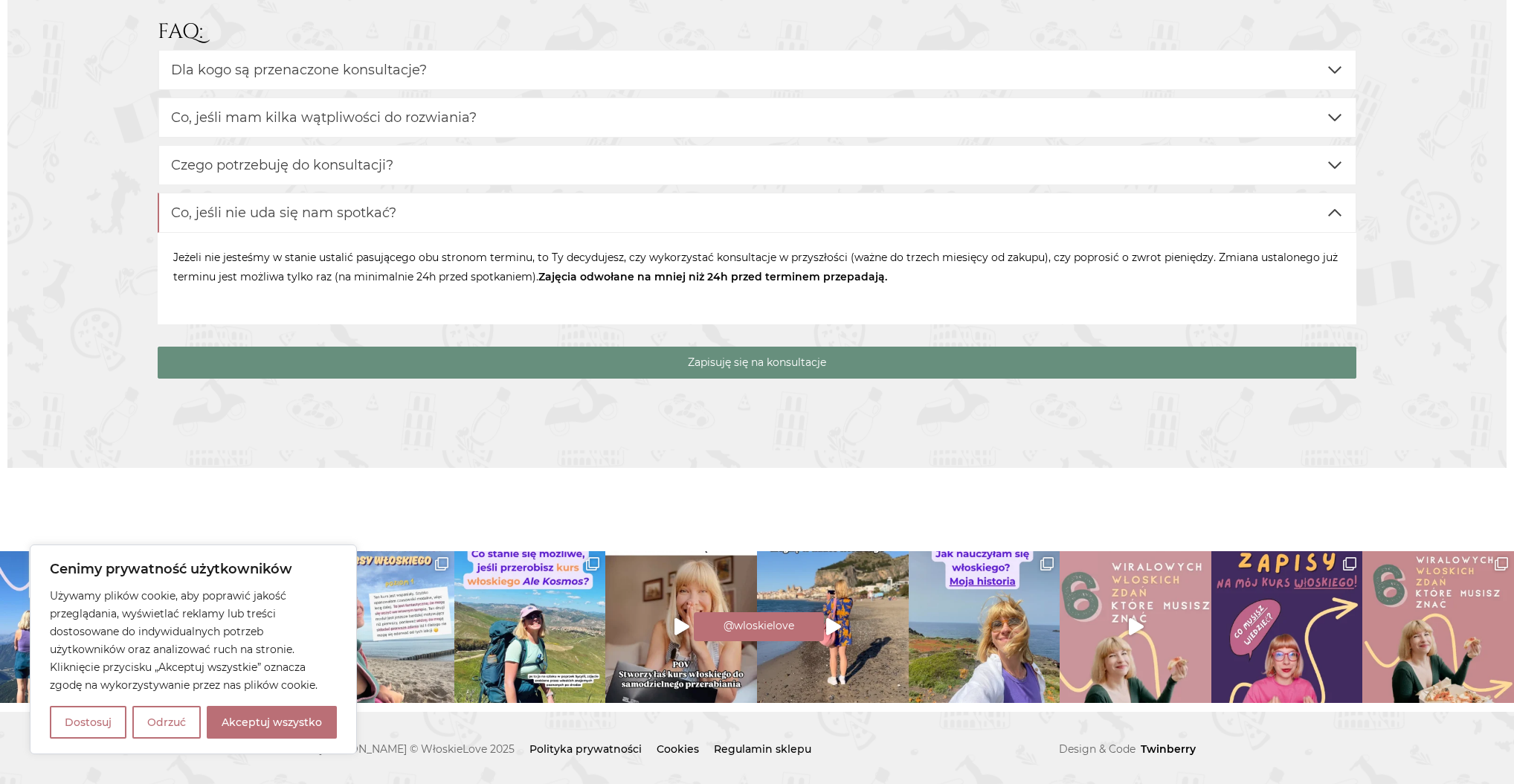
scroll to position [2974, 0]
